Goal: Task Accomplishment & Management: Use online tool/utility

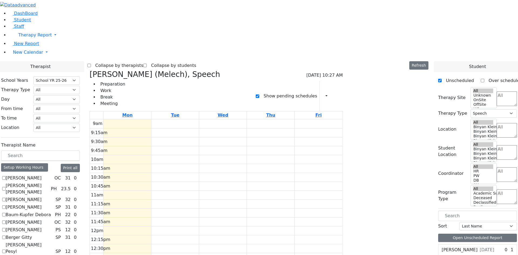
select select "212"
select select "3"
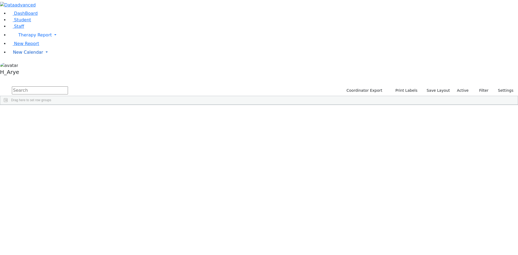
click at [26, 37] on span "New Calendar" at bounding box center [34, 34] width 33 height 5
click at [29, 66] on span "Calendar" at bounding box center [21, 62] width 19 height 5
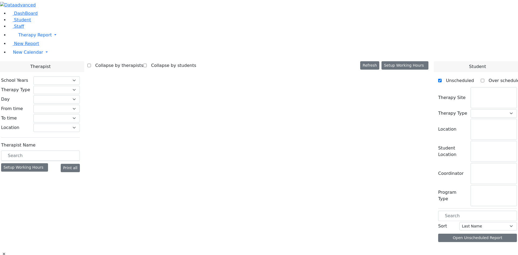
checkbox input "false"
select select "212"
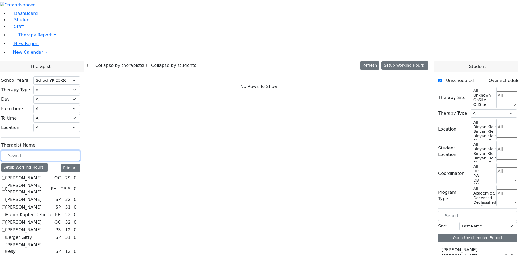
click at [80, 150] on input "text" at bounding box center [40, 155] width 79 height 10
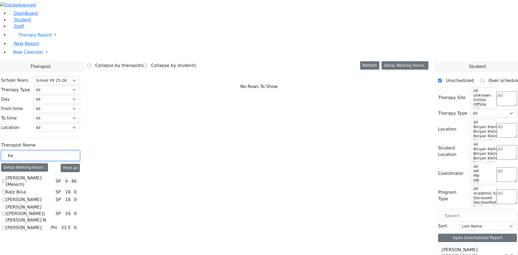
type input "ka"
click at [79, 181] on icon at bounding box center [79, 181] width 0 height 0
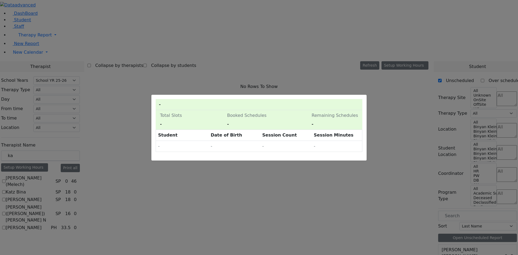
click at [128, 118] on div "0 Pending Schedules - Total Slots - Booked Schedules - Pending Schedules - Rema…" at bounding box center [259, 127] width 518 height 255
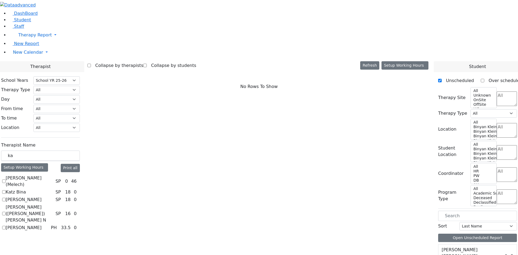
click at [53, 175] on label "[PERSON_NAME] (Melech)" at bounding box center [30, 181] width 48 height 13
click at [6, 179] on input "[PERSON_NAME] (Melech)" at bounding box center [4, 181] width 4 height 4
checkbox input "true"
select select "3"
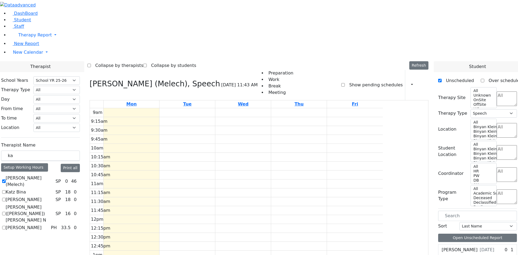
click at [348, 81] on label "Show pending schedules" at bounding box center [374, 85] width 58 height 9
click at [345, 83] on input "Show pending schedules" at bounding box center [343, 85] width 4 height 4
checkbox input "true"
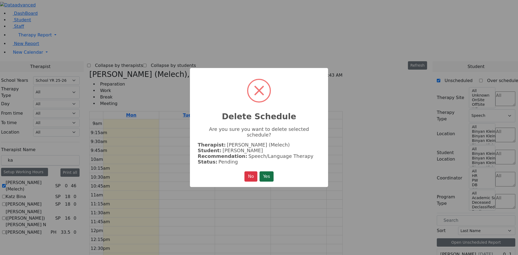
drag, startPoint x: 267, startPoint y: 174, endPoint x: 281, endPoint y: 165, distance: 16.8
click at [267, 174] on button "Yes" at bounding box center [266, 176] width 14 height 10
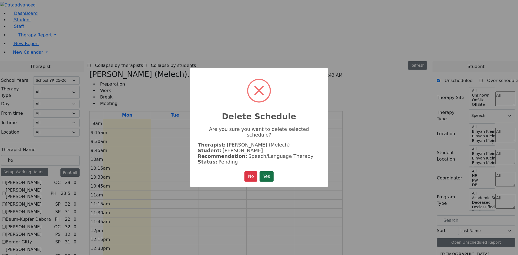
click at [272, 171] on button "Yes" at bounding box center [266, 176] width 14 height 10
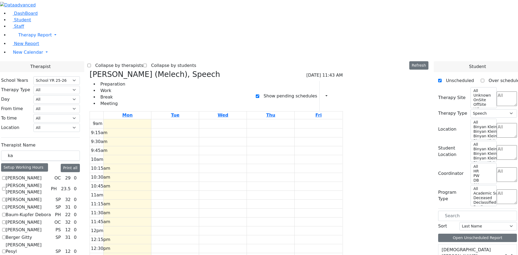
checkbox input "false"
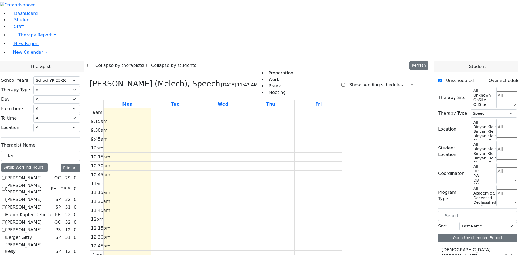
click at [511, 253] on div "0 1" at bounding box center [509, 256] width 13 height 6
click at [515, 255] on icon at bounding box center [515, 256] width 0 height 0
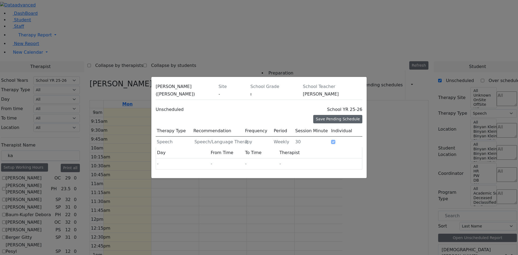
click at [341, 115] on div "Save Pending Schedule" at bounding box center [337, 119] width 49 height 8
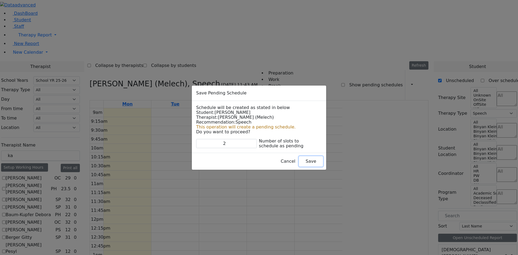
click at [300, 160] on button "Save" at bounding box center [311, 161] width 24 height 10
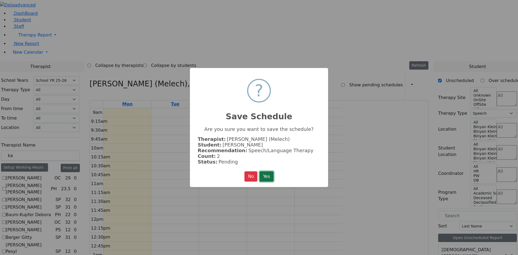
click at [265, 178] on button "Yes" at bounding box center [266, 176] width 14 height 10
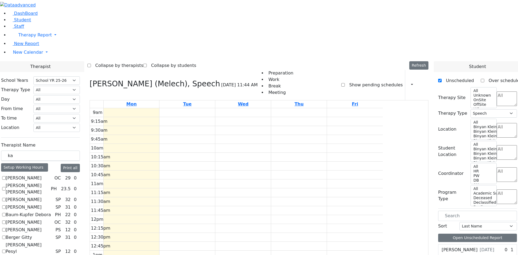
click at [353, 81] on label "Show pending schedules" at bounding box center [374, 85] width 58 height 9
click at [345, 83] on input "Show pending schedules" at bounding box center [343, 85] width 4 height 4
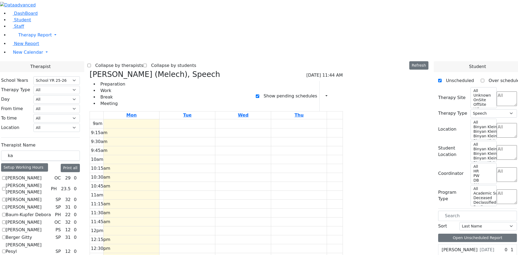
click at [356, 119] on div "9am 9:15am 9:30am 9:45am 10am 10:15am 10:30am 10:45am 11am 11:15am 11:30am 11:4…" at bounding box center [236, 226] width 293 height 214
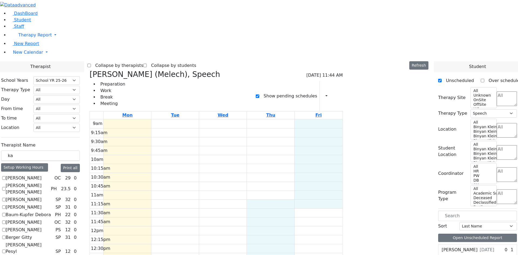
checkbox input "false"
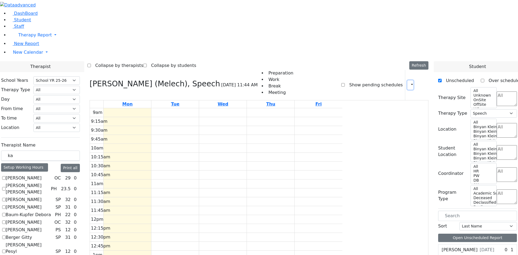
click at [408, 82] on icon "button" at bounding box center [408, 84] width 0 height 5
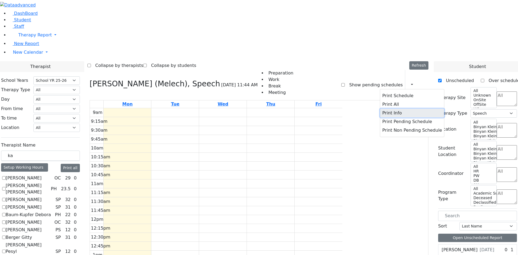
click at [394, 109] on button "Print Info" at bounding box center [412, 113] width 64 height 9
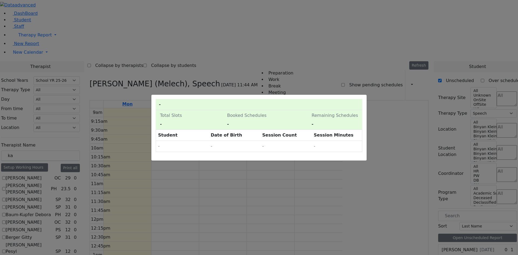
click at [377, 47] on div "0 Pending Schedules - Total Slots - Booked Schedules - Pending Schedules - Rema…" at bounding box center [259, 127] width 518 height 255
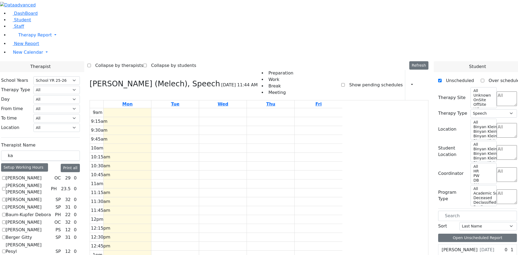
click at [329, 108] on div "9am 9:15am 9:30am 9:45am 10am 10:15am 10:30am 10:45am 11am 11:15am 11:30am 11:4…" at bounding box center [216, 215] width 252 height 214
